Goal: Task Accomplishment & Management: Use online tool/utility

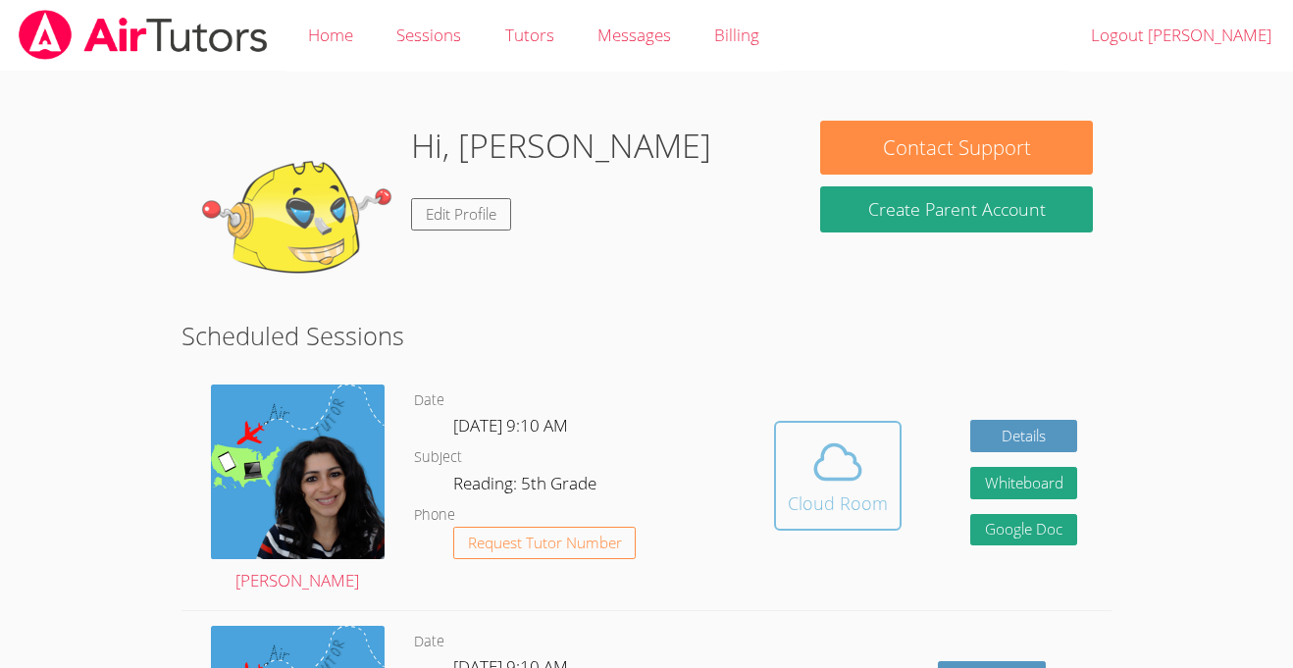
click at [865, 473] on span at bounding box center [838, 462] width 100 height 55
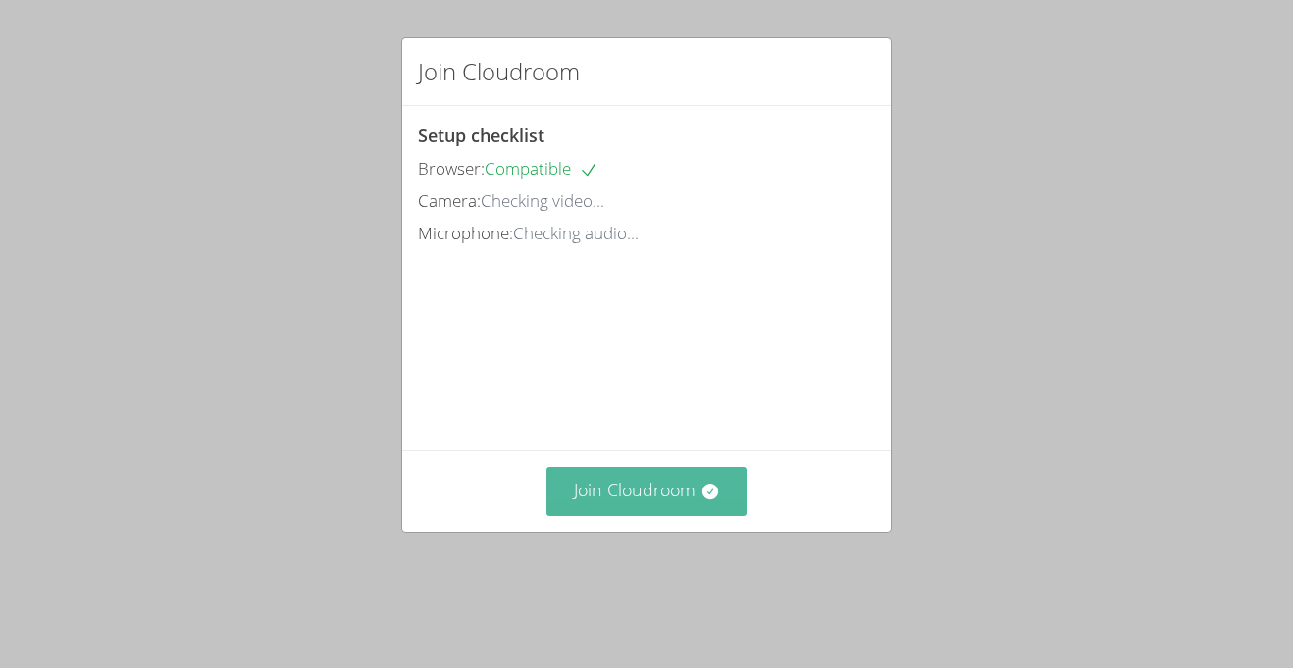
click at [690, 501] on button "Join Cloudroom" at bounding box center [647, 491] width 201 height 48
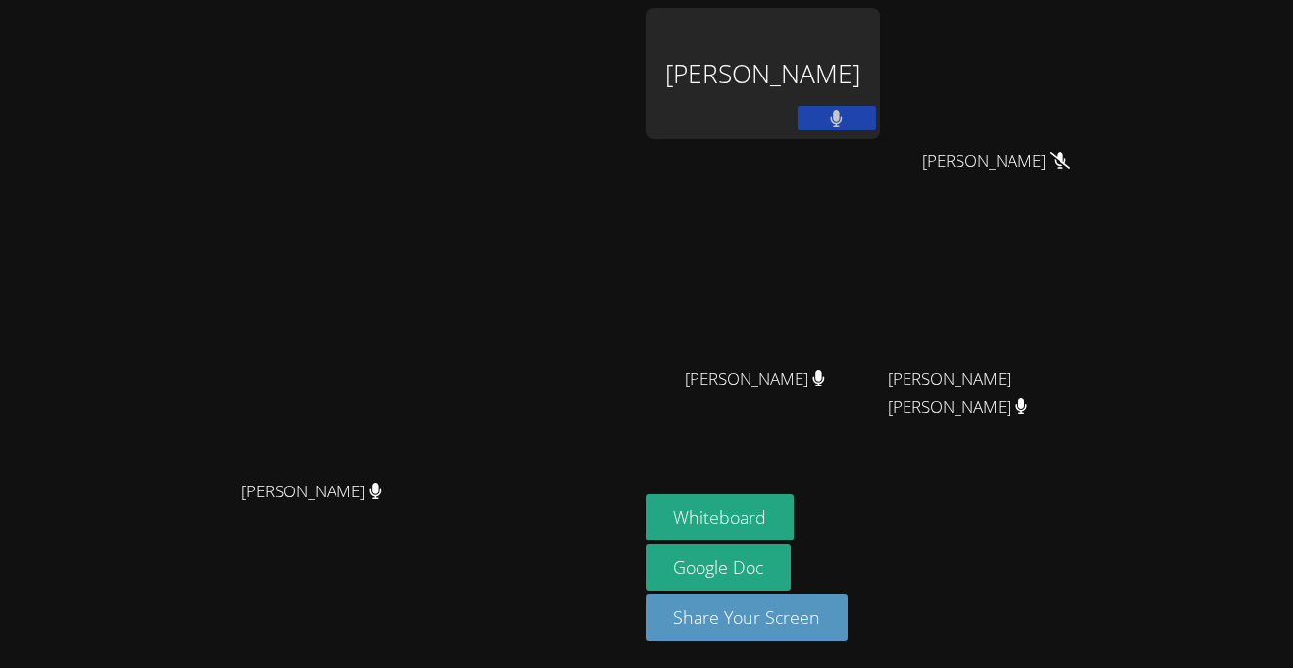
click at [876, 122] on button at bounding box center [837, 118] width 78 height 25
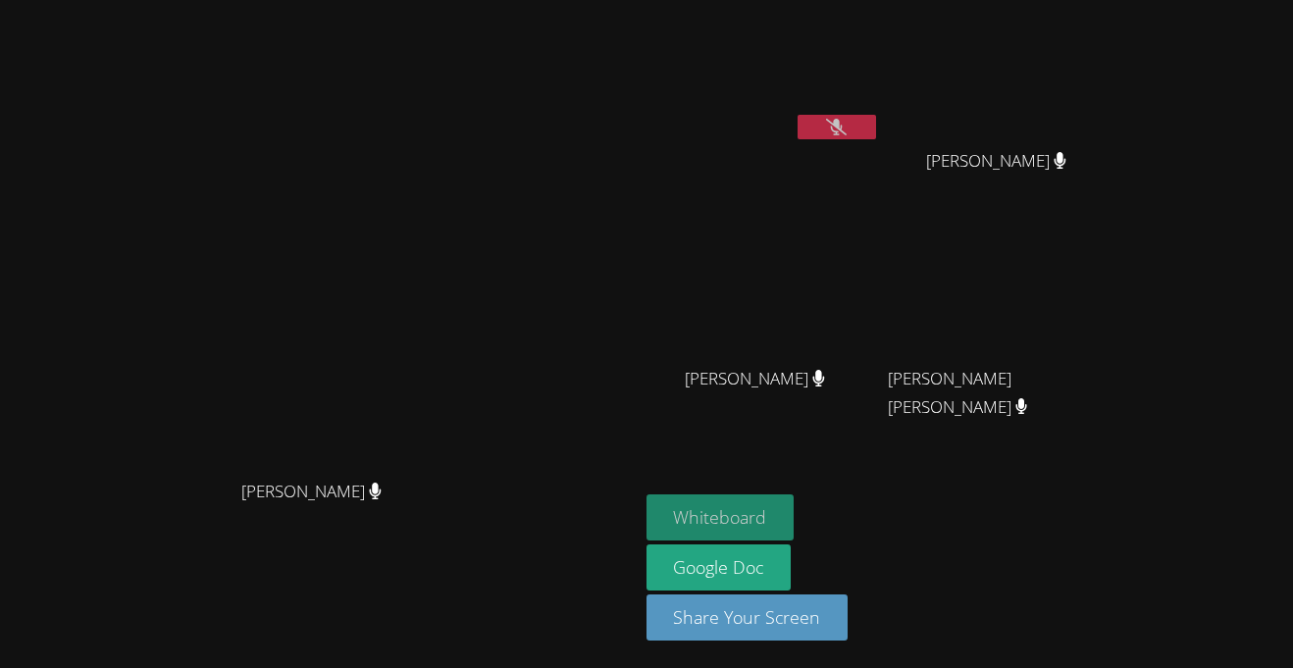
click at [795, 520] on button "Whiteboard" at bounding box center [721, 518] width 148 height 46
click at [876, 129] on button at bounding box center [837, 127] width 78 height 25
click at [876, 123] on button at bounding box center [837, 127] width 78 height 25
click at [847, 129] on icon at bounding box center [836, 127] width 21 height 17
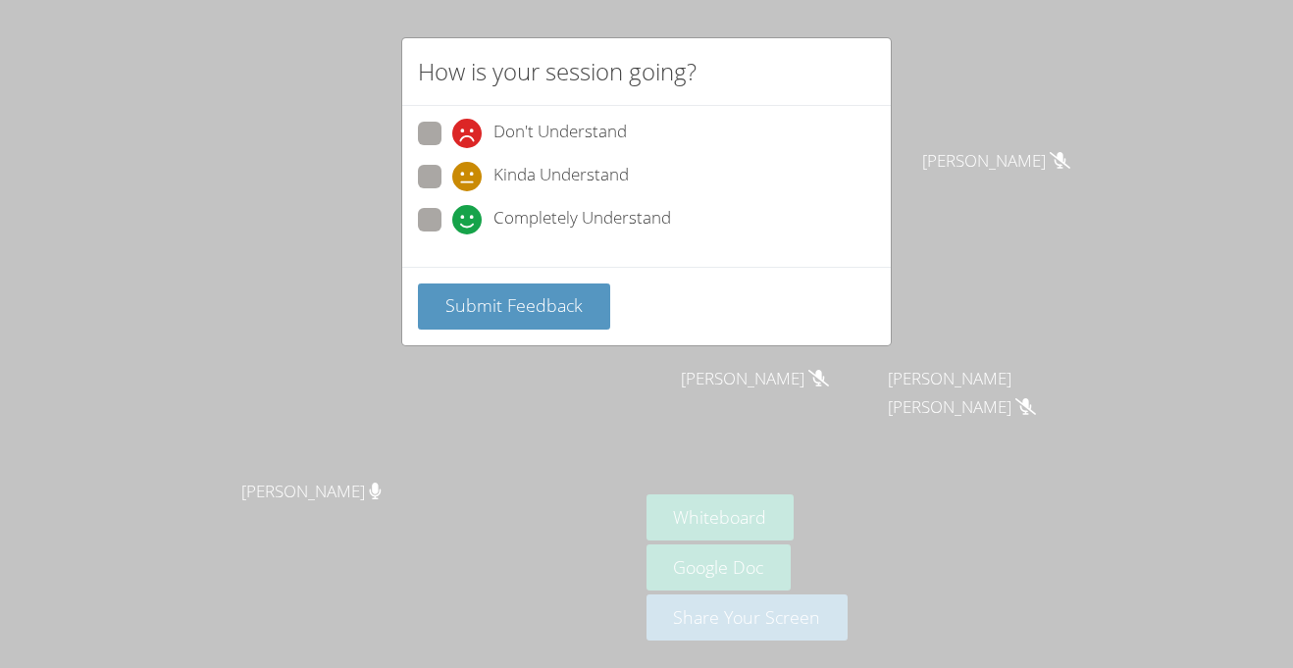
click at [452, 235] on span at bounding box center [452, 235] width 0 height 0
click at [452, 225] on input "Completely Understand" at bounding box center [460, 216] width 17 height 17
radio input "true"
click at [518, 304] on span "Submit Feedback" at bounding box center [513, 305] width 137 height 24
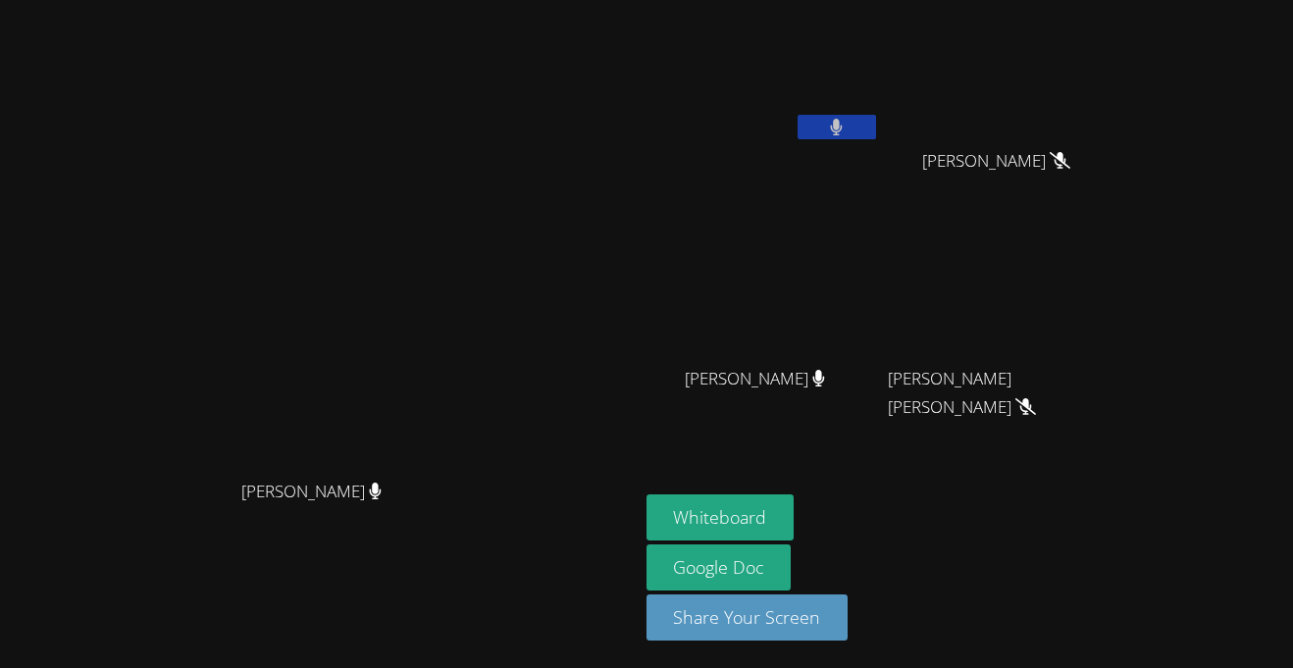
click at [876, 133] on button at bounding box center [837, 127] width 78 height 25
click at [466, 267] on video at bounding box center [319, 295] width 294 height 350
